Goal: Transaction & Acquisition: Purchase product/service

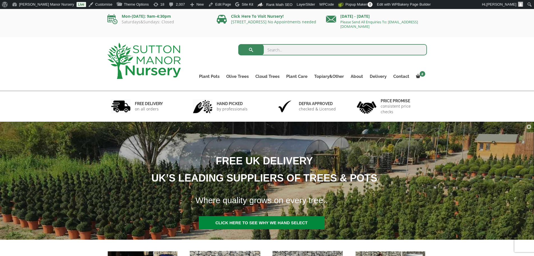
click at [340, 45] on input "search" at bounding box center [332, 49] width 189 height 11
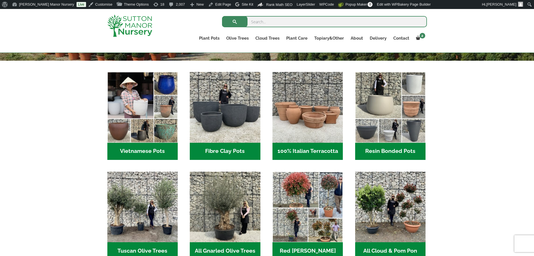
scroll to position [168, 0]
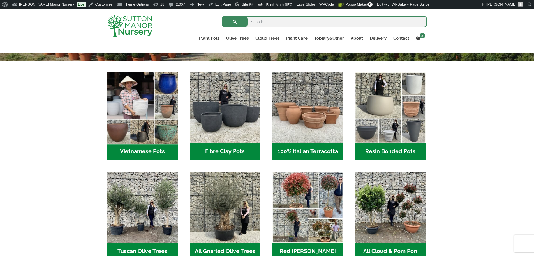
click at [164, 123] on img "Visit product category Vietnamese Pots" at bounding box center [142, 107] width 74 height 74
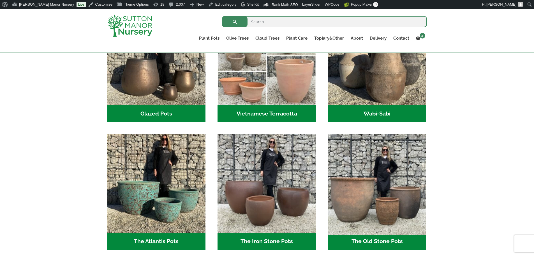
scroll to position [102, 0]
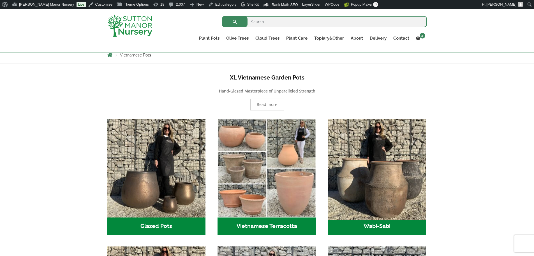
click at [396, 170] on img "Visit product category Wabi-Sabi" at bounding box center [377, 167] width 103 height 103
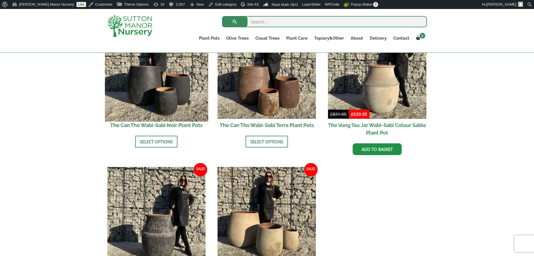
scroll to position [617, 0]
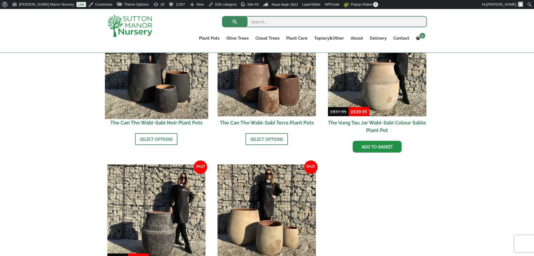
click at [166, 96] on img at bounding box center [156, 66] width 103 height 103
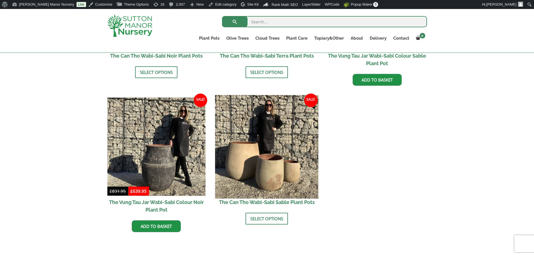
scroll to position [701, 0]
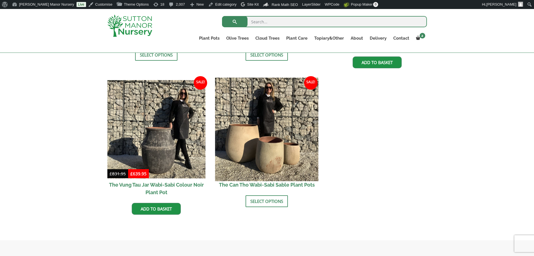
click at [255, 101] on img at bounding box center [266, 128] width 103 height 103
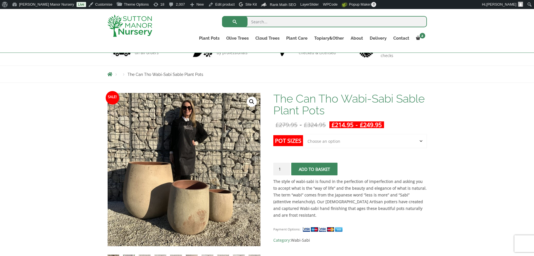
scroll to position [56, 0]
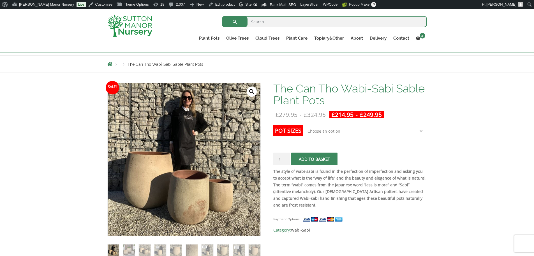
click at [370, 128] on select "Choose an option Click here to buy the 3rd to Largest Pot In The Picture Click …" at bounding box center [365, 131] width 124 height 14
click at [303, 124] on select "Choose an option Click here to buy the 3rd to Largest Pot In The Picture Click …" at bounding box center [365, 131] width 124 height 14
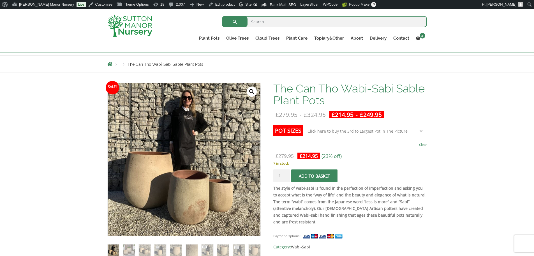
click at [384, 134] on select "Choose an option Click here to buy the 3rd to Largest Pot In The Picture Click …" at bounding box center [365, 131] width 124 height 14
click at [303, 124] on select "Choose an option Click here to buy the 3rd to Largest Pot In The Picture Click …" at bounding box center [365, 131] width 124 height 14
click at [378, 134] on select "Choose an option Click here to buy the 3rd to Largest Pot In The Picture Click …" at bounding box center [365, 131] width 124 height 14
click at [303, 124] on select "Choose an option Click here to buy the 3rd to Largest Pot In The Picture Click …" at bounding box center [365, 131] width 124 height 14
select select "Click here to buy the 3rd to Largest Pot In The Picture"
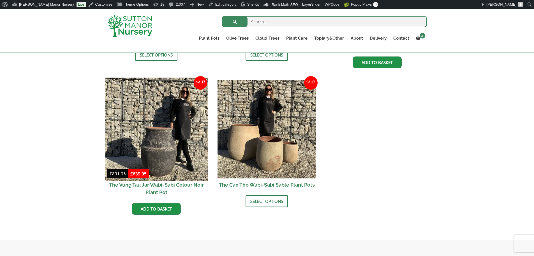
click at [168, 106] on img at bounding box center [156, 128] width 103 height 103
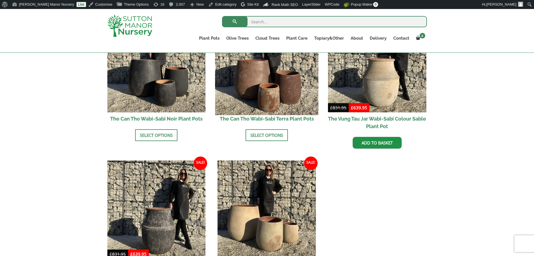
scroll to position [617, 0]
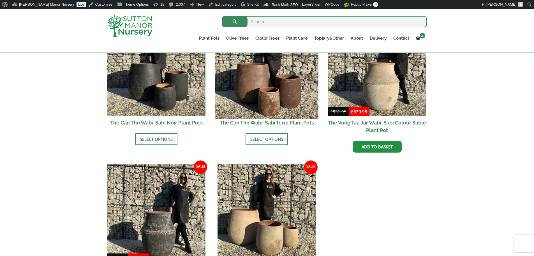
click at [295, 103] on img at bounding box center [266, 66] width 103 height 103
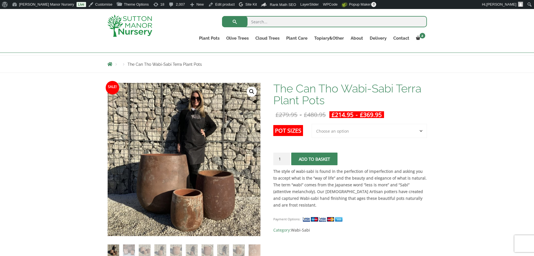
click at [336, 137] on select "Choose an option 3rd to Largest Pot In The Picture 2nd to Largest Pot In The Pi…" at bounding box center [369, 131] width 115 height 14
click at [312, 124] on select "Choose an option 3rd to Largest Pot In The Picture 2nd to Largest Pot In The Pi…" at bounding box center [369, 131] width 115 height 14
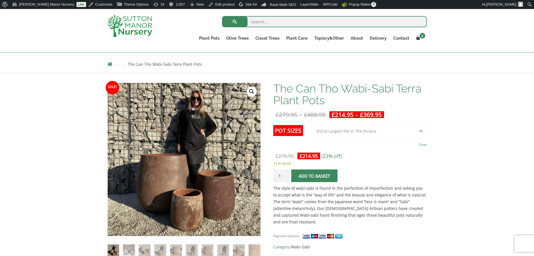
click at [351, 132] on select "Choose an option 3rd to Largest Pot In The Picture 2nd to Largest Pot In The Pi…" at bounding box center [369, 131] width 115 height 14
click at [312, 124] on select "Choose an option 3rd to Largest Pot In The Picture 2nd to Largest Pot In The Pi…" at bounding box center [369, 131] width 115 height 14
click at [349, 128] on select "Choose an option 3rd to Largest Pot In The Picture 2nd to Largest Pot In The Pi…" at bounding box center [369, 131] width 115 height 14
select select "Largest pot In The Picture"
click at [312, 124] on select "Choose an option 3rd to Largest Pot In The Picture 2nd to Largest Pot In The Pi…" at bounding box center [369, 131] width 115 height 14
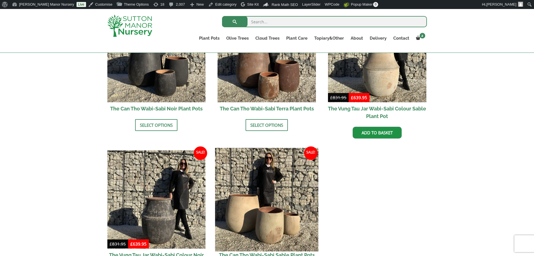
scroll to position [645, 0]
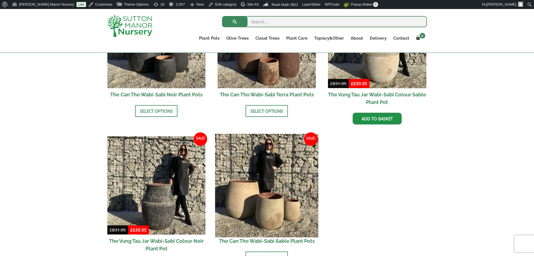
click at [227, 171] on img at bounding box center [266, 185] width 103 height 103
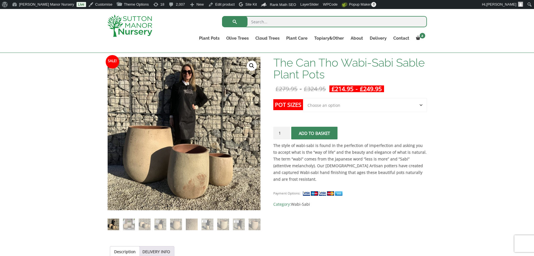
scroll to position [84, 0]
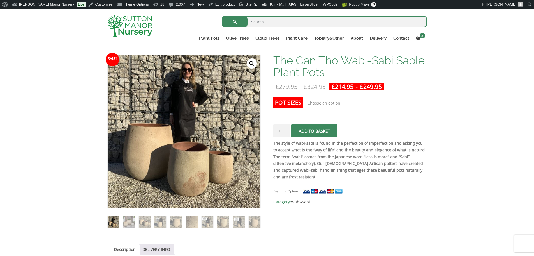
click at [348, 105] on select "Choose an option Click here to buy the 3rd to Largest Pot In The Picture Click …" at bounding box center [365, 103] width 124 height 14
click at [303, 96] on select "Choose an option Click here to buy the 3rd to Largest Pot In The Picture Click …" at bounding box center [365, 103] width 124 height 14
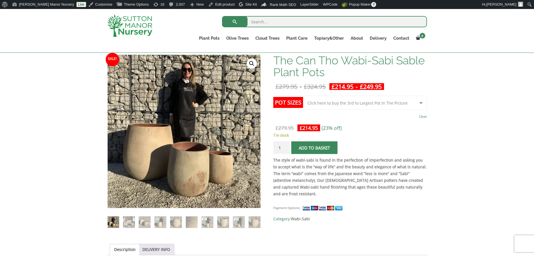
click at [348, 107] on select "Choose an option Click here to buy the 3rd to Largest Pot In The Picture Click …" at bounding box center [365, 103] width 124 height 14
click at [303, 96] on select "Choose an option Click here to buy the 3rd to Largest Pot In The Picture Click …" at bounding box center [365, 103] width 124 height 14
click at [345, 98] on select "Choose an option Click here to buy the 3rd to Largest Pot In The Picture Click …" at bounding box center [365, 103] width 124 height 14
click at [391, 148] on div "The Can Tho Wabi-Sabi Sable Plant Pots quantity 1 Add to basket" at bounding box center [350, 147] width 153 height 13
click at [384, 109] on select "Choose an option Click here to buy the 3rd to Largest Pot In The Picture Click …" at bounding box center [365, 103] width 124 height 14
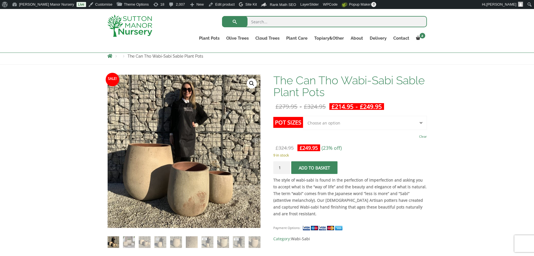
scroll to position [56, 0]
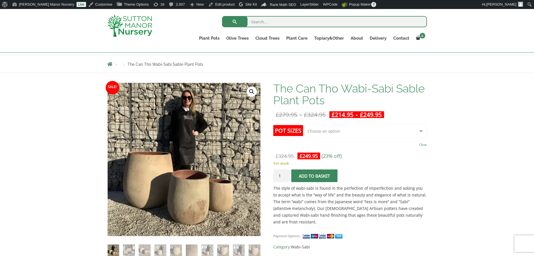
click at [339, 133] on select "Choose an option Click here to buy the 3rd to Largest Pot In The Picture Click …" at bounding box center [365, 131] width 124 height 14
click at [303, 124] on select "Choose an option Click here to buy the 3rd to Largest Pot In The Picture Click …" at bounding box center [365, 131] width 124 height 14
select select "Click here to buy the 3rd to Largest Pot In The Picture"
click at [366, 129] on select "Choose an option Click here to buy the 3rd to Largest Pot In The Picture Click …" at bounding box center [365, 131] width 124 height 14
click at [371, 128] on select "Choose an option Click here to buy the 3rd to Largest Pot In The Picture Click …" at bounding box center [365, 131] width 124 height 14
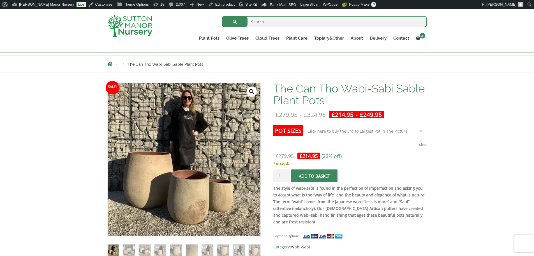
click at [414, 124] on div "The Can Tho Wabi-Sabi Sable Plant Pots £ 279.95 - £ 324.95 £ 214.95 - £ 249.95 …" at bounding box center [350, 166] width 153 height 168
click at [414, 129] on select "Choose an option Click here to buy the 3rd to Largest Pot In The Picture Click …" at bounding box center [365, 131] width 124 height 14
click at [424, 130] on select "Choose an option Click here to buy the 3rd to Largest Pot In The Picture Click …" at bounding box center [365, 131] width 124 height 14
click at [412, 127] on select "Choose an option Click here to buy the 3rd to Largest Pot In The Picture Click …" at bounding box center [365, 131] width 124 height 14
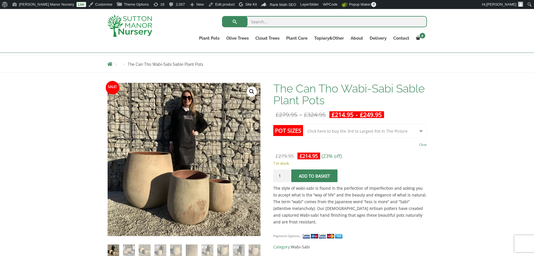
click at [406, 131] on select "Choose an option Click here to buy the 3rd to Largest Pot In The Picture Click …" at bounding box center [365, 131] width 124 height 14
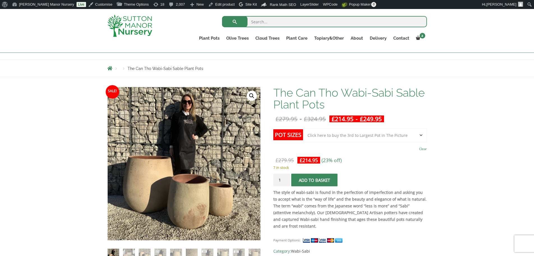
scroll to position [84, 0]
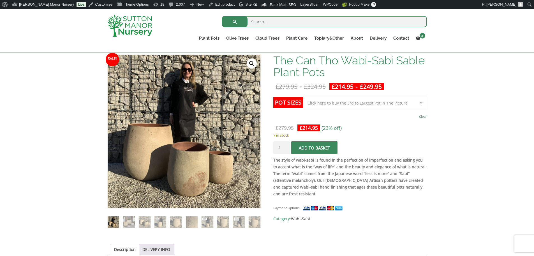
click at [143, 27] on img at bounding box center [129, 26] width 45 height 22
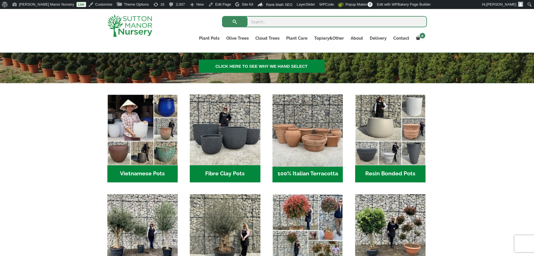
scroll to position [140, 0]
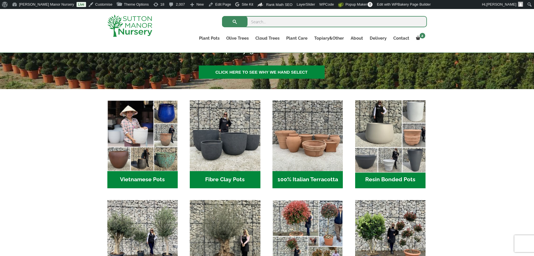
drag, startPoint x: 405, startPoint y: 139, endPoint x: 419, endPoint y: 127, distance: 18.4
click at [405, 138] on img "Visit product category Resin Bonded Pots" at bounding box center [391, 135] width 74 height 74
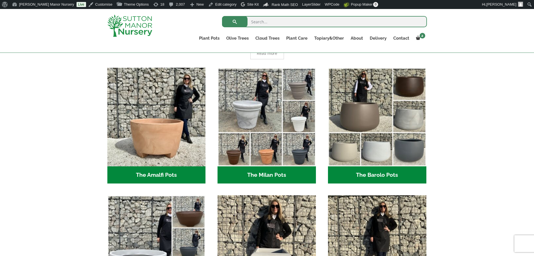
scroll to position [140, 0]
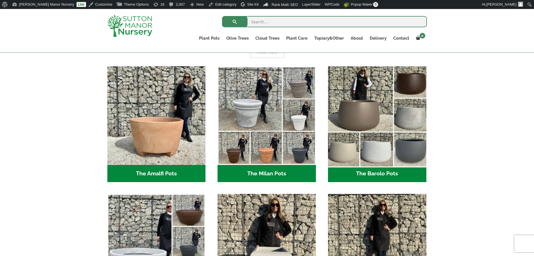
click at [384, 128] on img "Visit product category The Barolo Pots" at bounding box center [377, 115] width 103 height 103
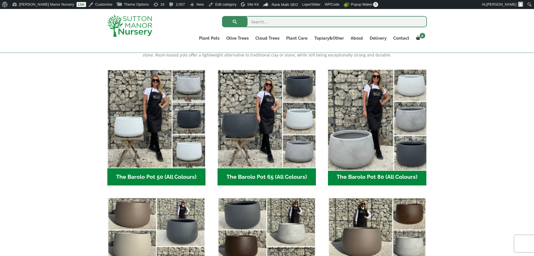
scroll to position [140, 0]
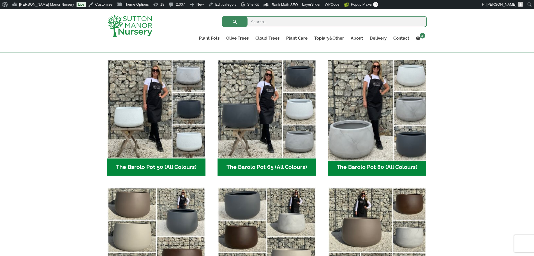
click at [372, 134] on img "Visit product category The Barolo Pot 80 (All Colours)" at bounding box center [377, 108] width 103 height 103
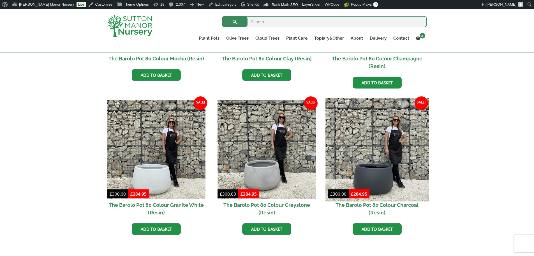
scroll to position [253, 0]
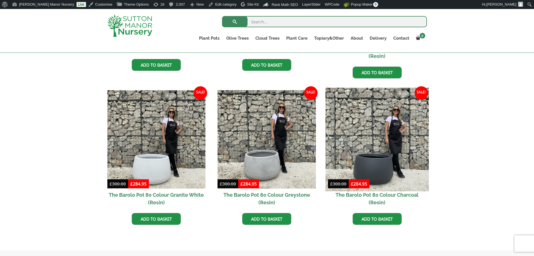
click at [397, 147] on img at bounding box center [377, 139] width 103 height 103
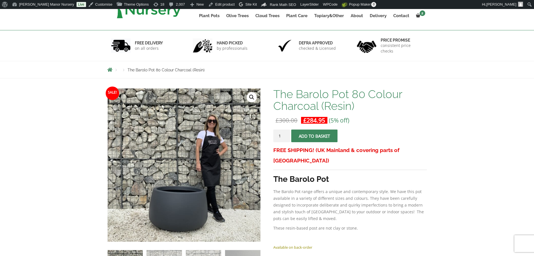
scroll to position [84, 0]
